Goal: Information Seeking & Learning: Learn about a topic

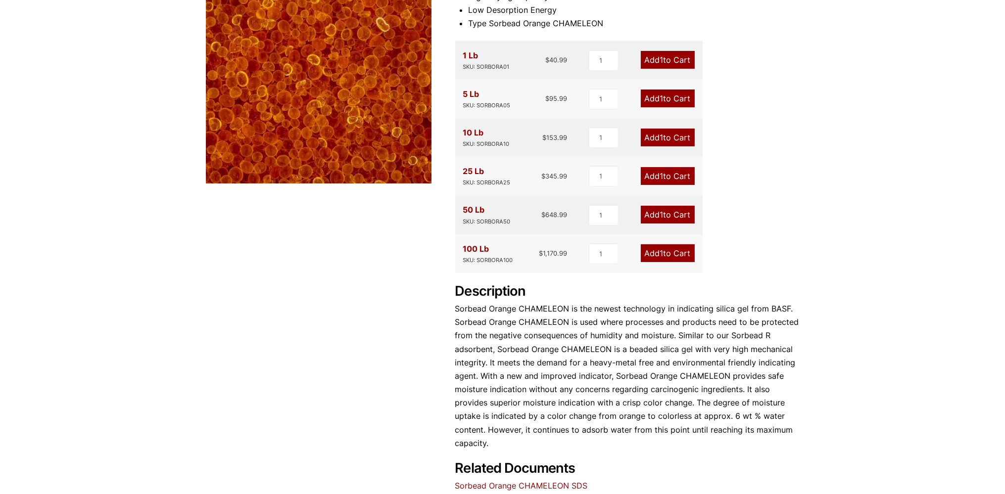
scroll to position [261, 0]
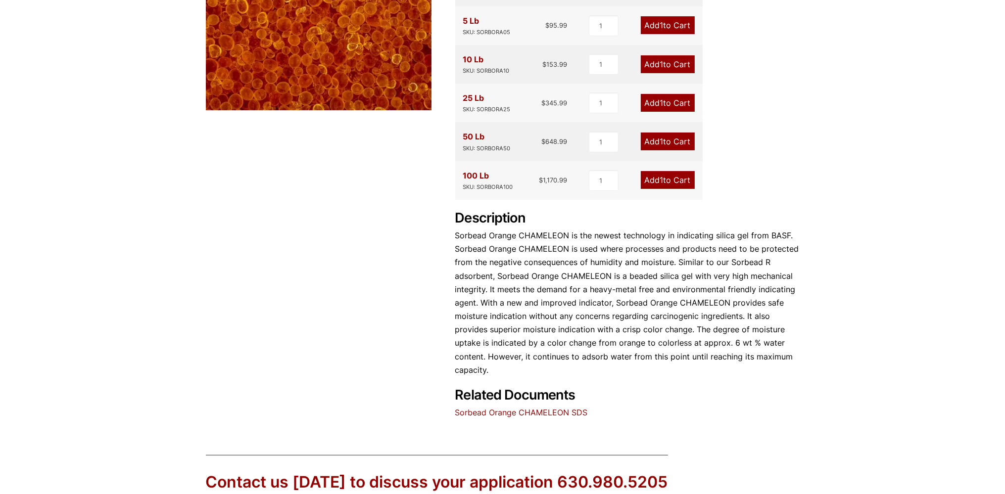
click at [553, 415] on link "Sorbead Orange CHAMELEON SDS" at bounding box center [521, 413] width 133 height 10
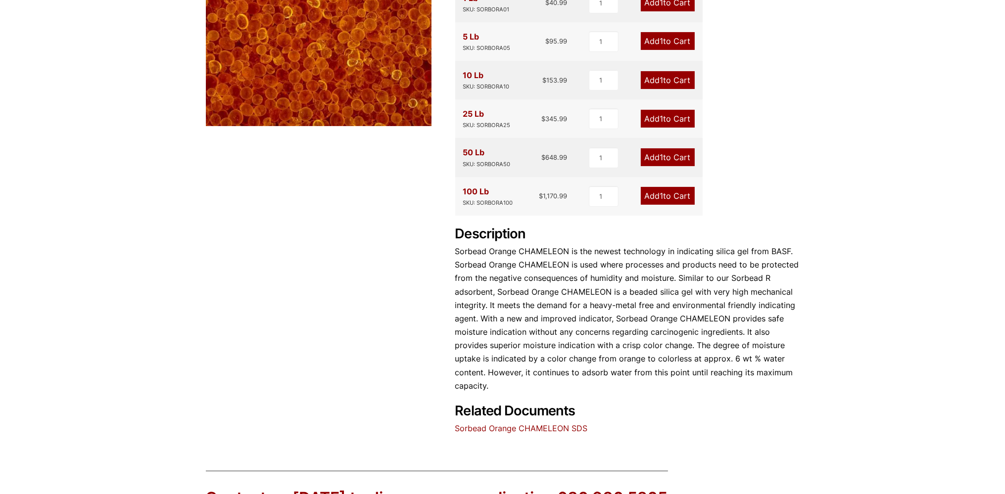
scroll to position [209, 0]
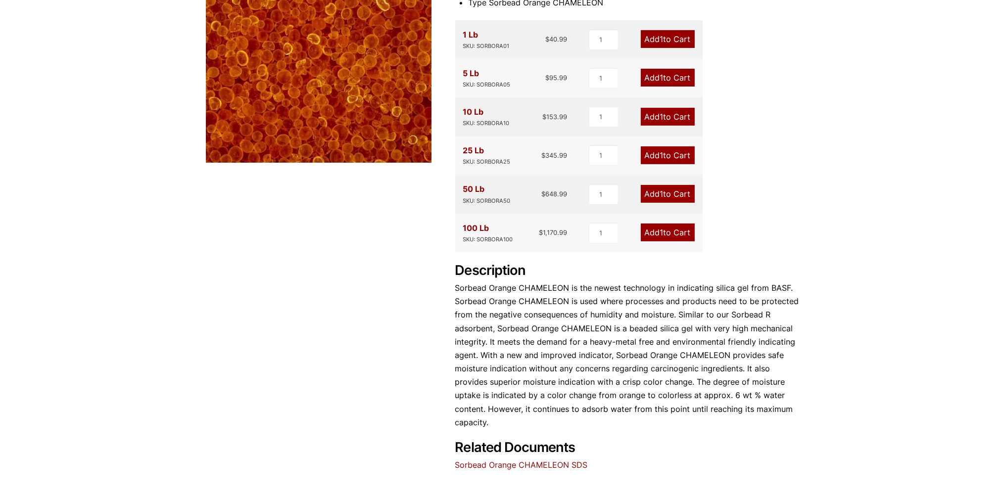
drag, startPoint x: 476, startPoint y: 122, endPoint x: 516, endPoint y: 116, distance: 40.5
click at [516, 116] on div "10 Lb SKU: SORBORA10 $ 153.99" at bounding box center [515, 116] width 104 height 23
drag, startPoint x: 521, startPoint y: 126, endPoint x: 526, endPoint y: 132, distance: 7.7
click at [523, 128] on div "10 Lb SKU: SORBORA10 $ 153.99" at bounding box center [515, 116] width 104 height 23
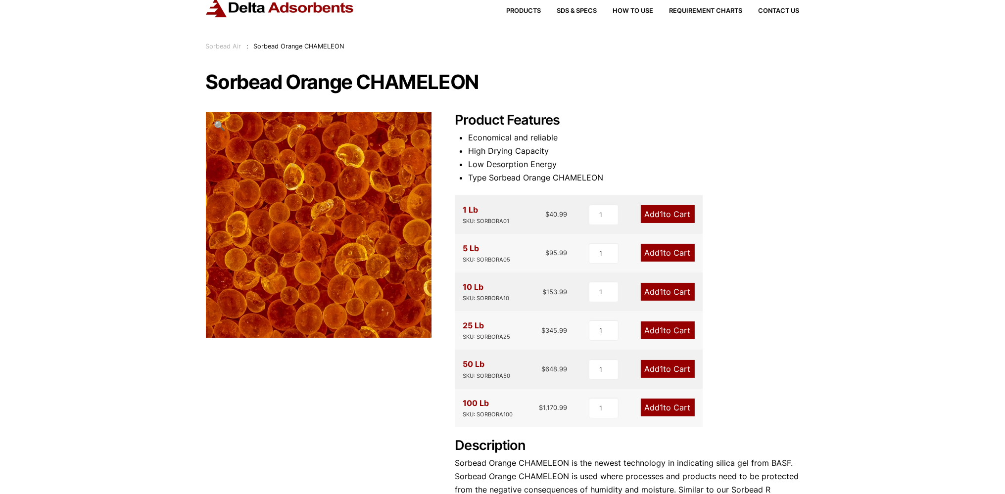
scroll to position [0, 0]
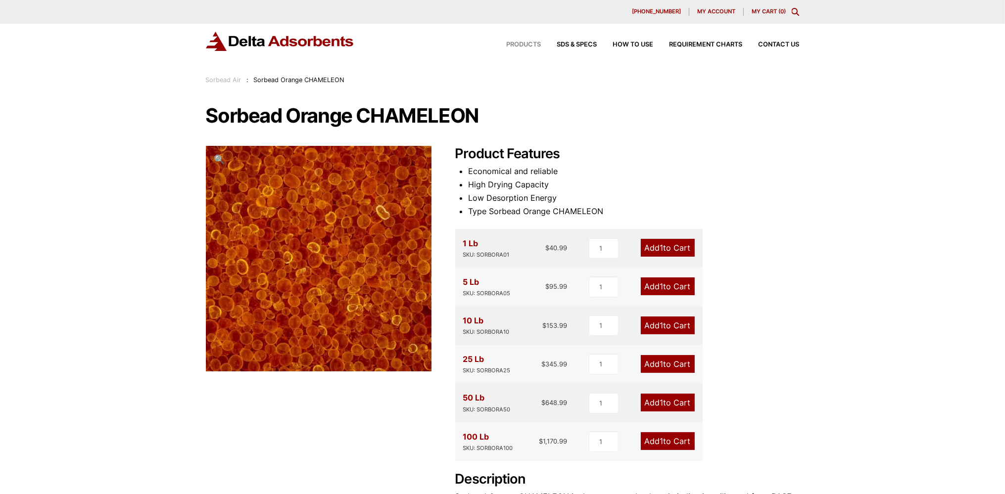
click at [523, 43] on span "Products" at bounding box center [524, 45] width 35 height 6
drag, startPoint x: 629, startPoint y: 36, endPoint x: 626, endPoint y: 42, distance: 6.0
click at [613, 46] on span "How to Use" at bounding box center [633, 45] width 41 height 6
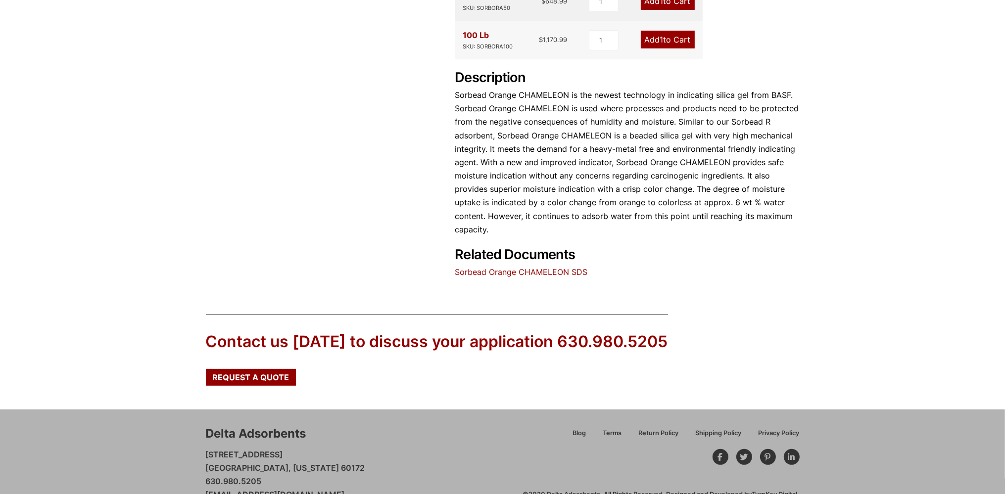
scroll to position [418, 0]
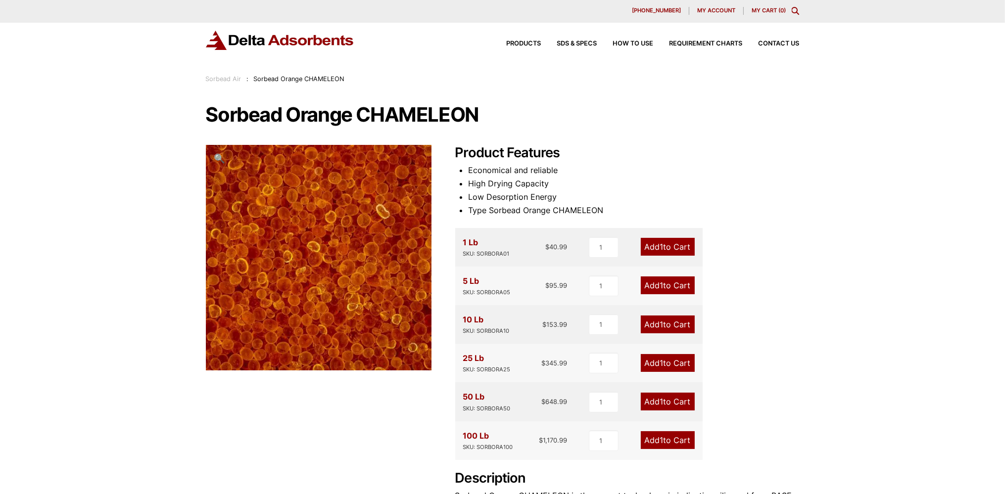
scroll to position [0, 0]
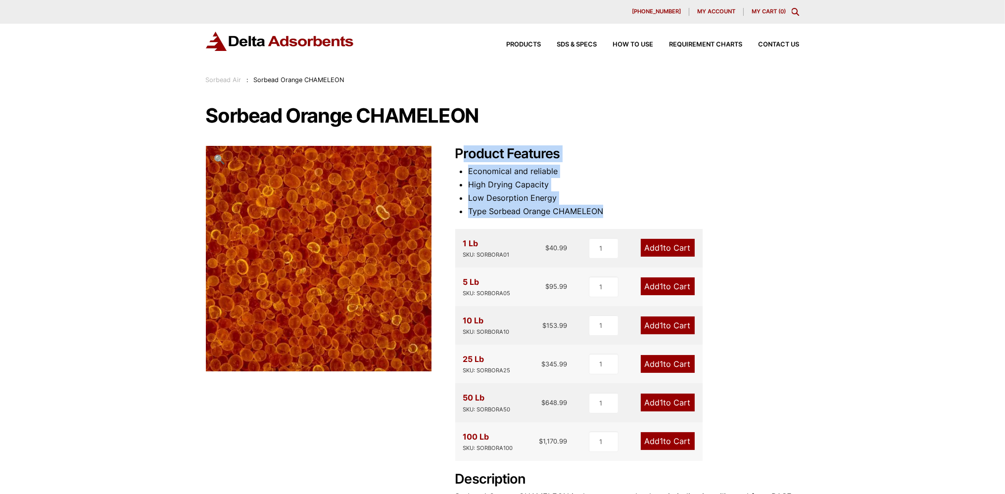
drag, startPoint x: 460, startPoint y: 153, endPoint x: 612, endPoint y: 219, distance: 166.2
click at [612, 219] on div "Product Features Economical and reliable High Drying Capacity Low Desorption En…" at bounding box center [627, 413] width 344 height 535
click at [597, 172] on li "Economical and reliable" at bounding box center [633, 171] width 331 height 13
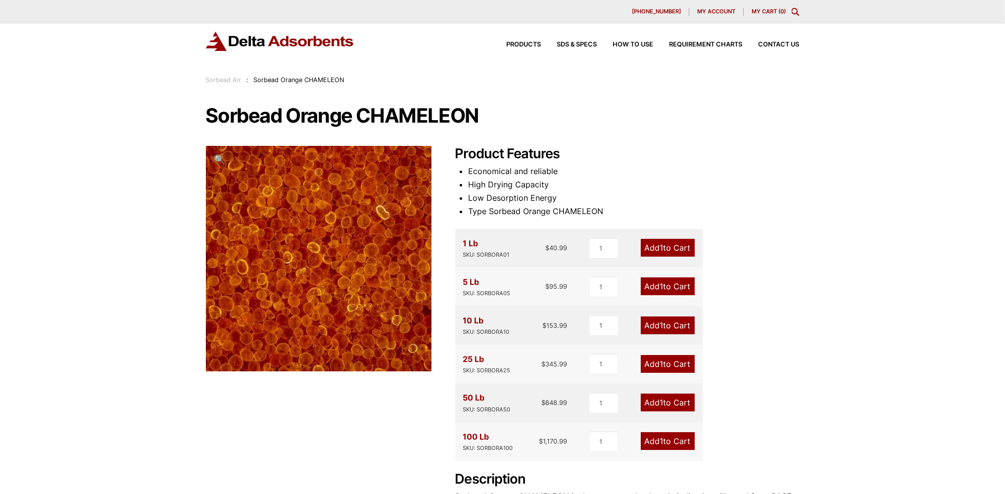
scroll to position [261, 0]
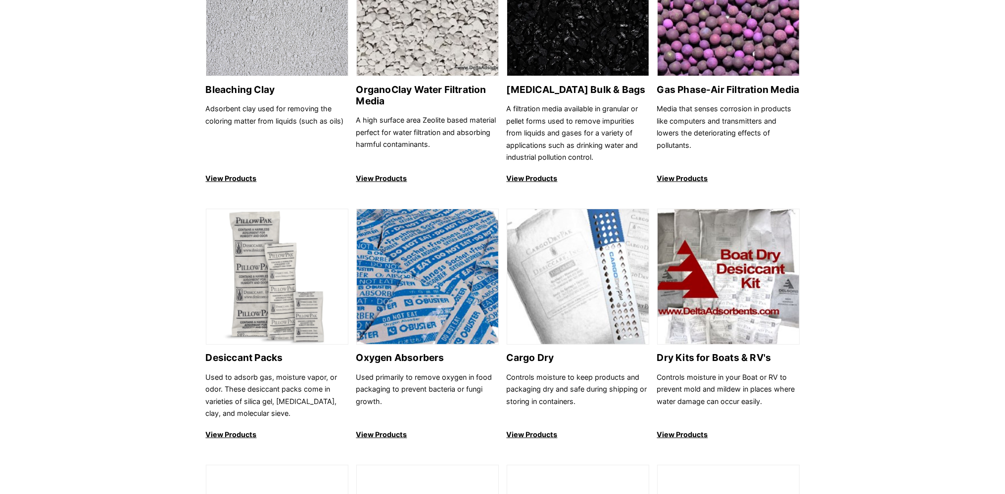
scroll to position [574, 0]
